Goal: Transaction & Acquisition: Purchase product/service

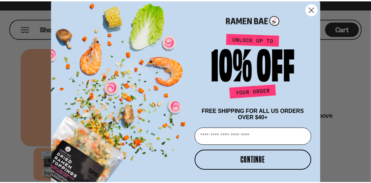
scroll to position [35, 0]
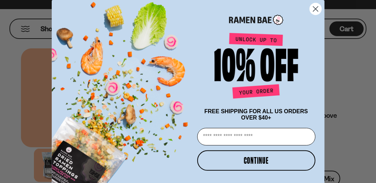
click at [314, 8] on circle "Close dialog" at bounding box center [316, 9] width 12 height 12
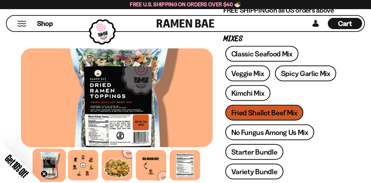
scroll to position [105, 0]
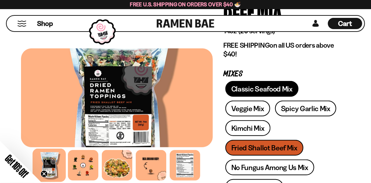
click at [256, 88] on link "Classic Seafood Mix" at bounding box center [261, 89] width 73 height 16
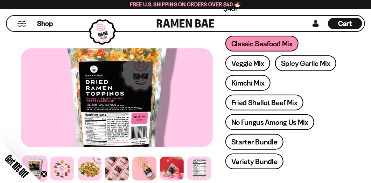
scroll to position [140, 0]
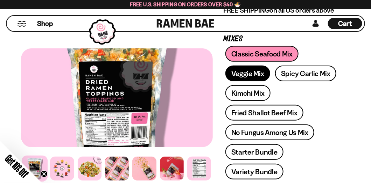
click at [243, 70] on link "Veggie Mix" at bounding box center [247, 73] width 45 height 16
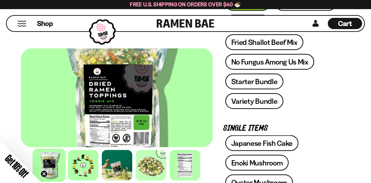
scroll to position [175, 0]
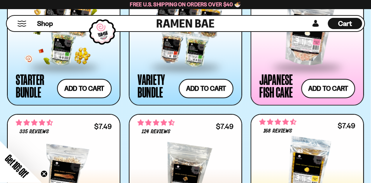
scroll to position [665, 0]
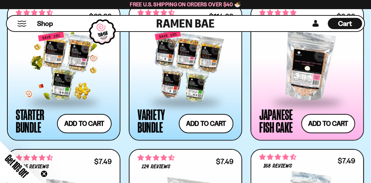
click at [88, 72] on div at bounding box center [64, 66] width 96 height 70
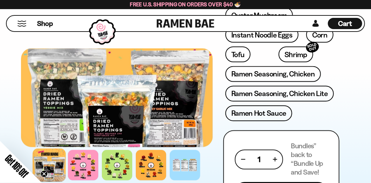
scroll to position [350, 0]
